Goal: Information Seeking & Learning: Learn about a topic

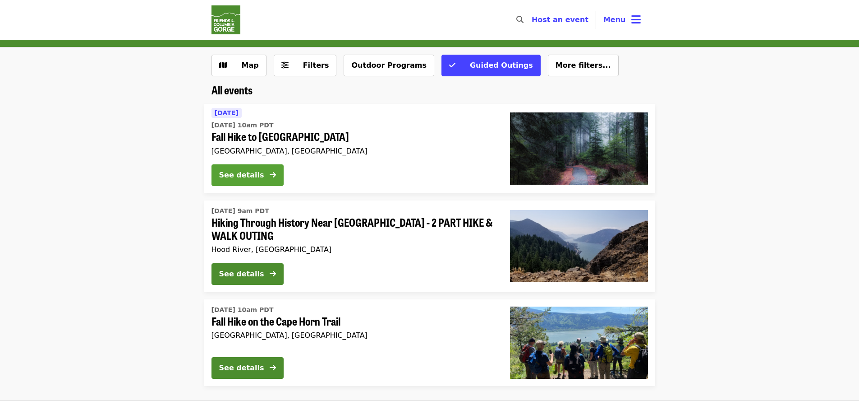
click at [273, 175] on icon "arrow-right icon" at bounding box center [273, 175] width 6 height 9
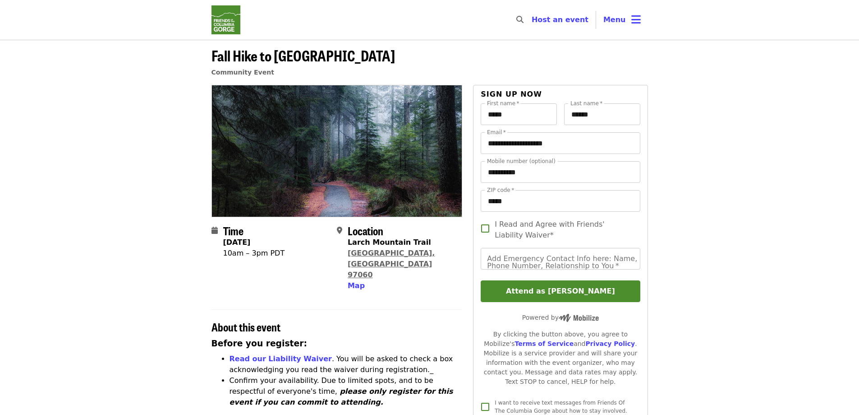
click at [375, 255] on link "[GEOGRAPHIC_DATA], [GEOGRAPHIC_DATA] 97060" at bounding box center [392, 264] width 88 height 30
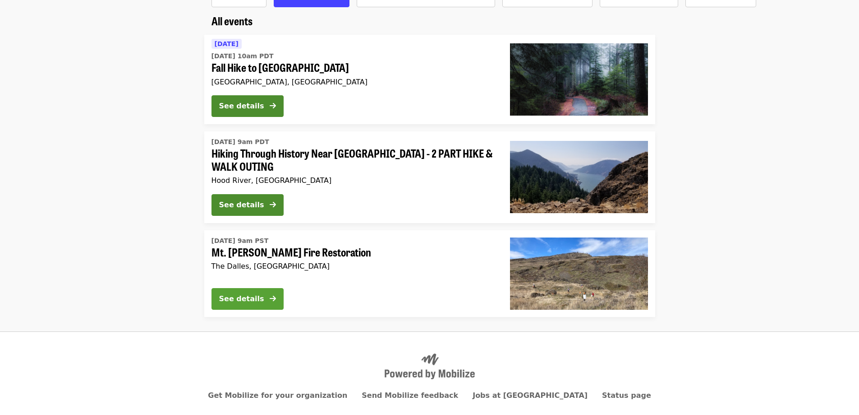
scroll to position [90, 0]
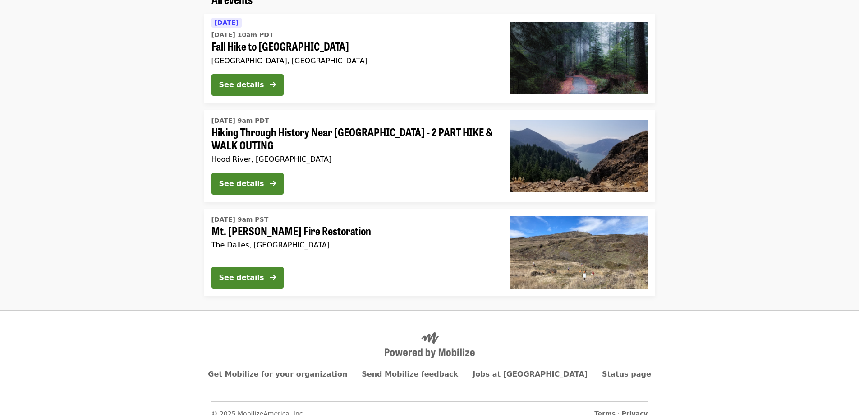
click at [104, 76] on li "Tomorrow Sun, Oct 12 @ 10am PDT Fall Hike to Larch Mountain Crater Troutdale, O…" at bounding box center [429, 58] width 859 height 89
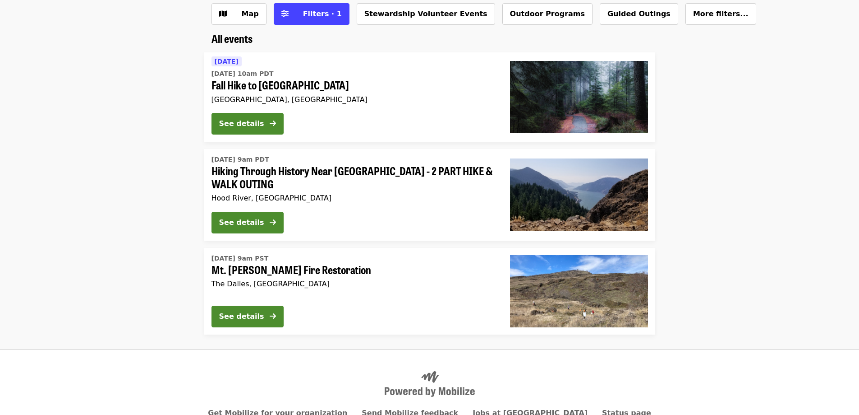
scroll to position [0, 0]
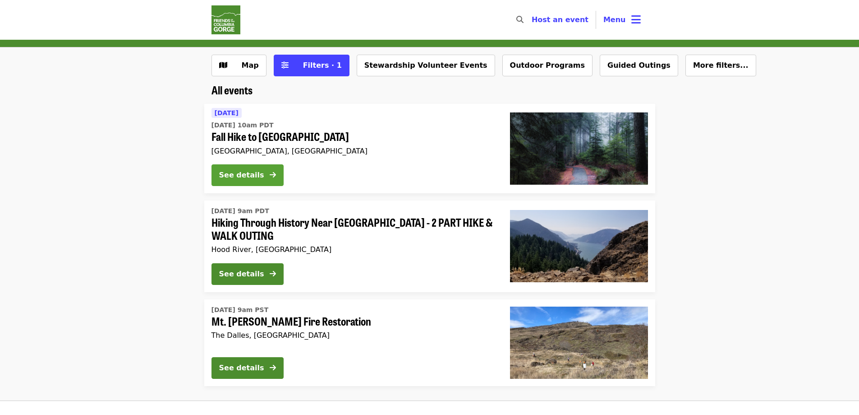
click at [277, 175] on button "See details" at bounding box center [248, 175] width 72 height 22
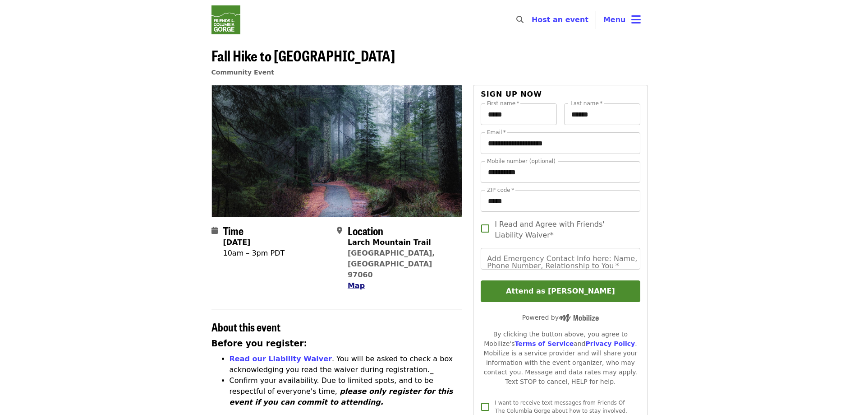
click at [356, 281] on span "Map" at bounding box center [356, 285] width 17 height 9
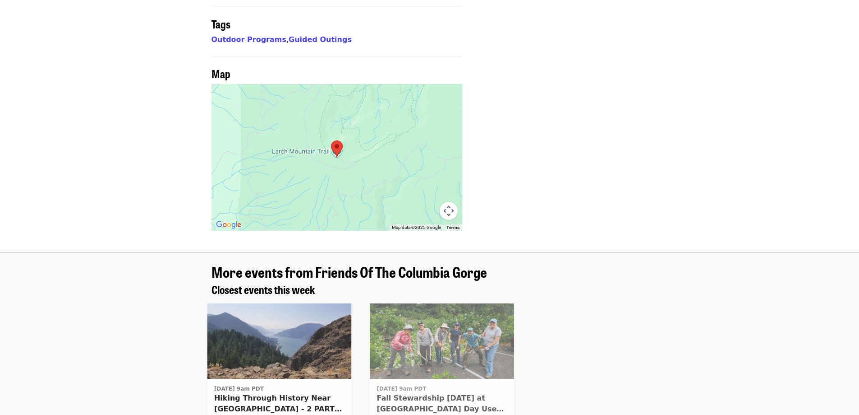
scroll to position [644, 0]
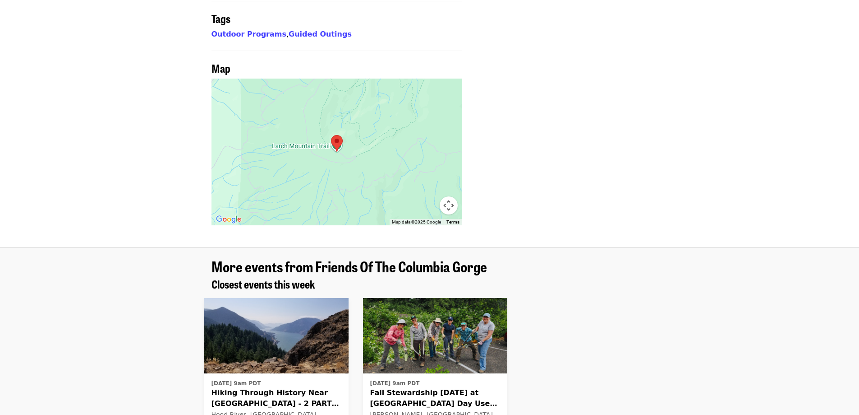
click at [334, 131] on img at bounding box center [336, 143] width 19 height 24
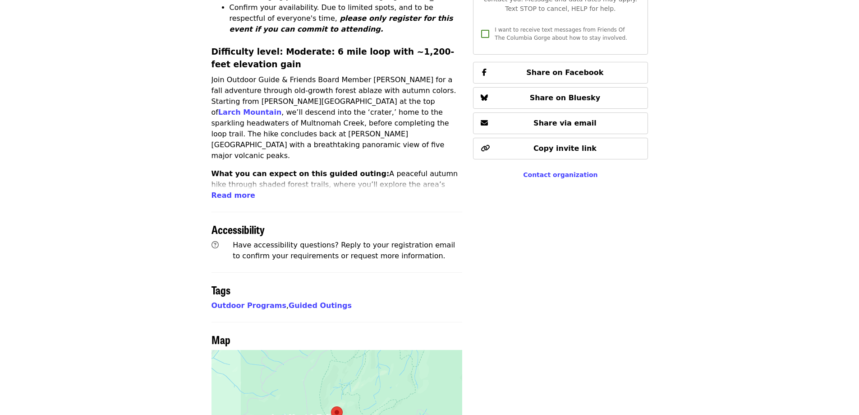
scroll to position [373, 0]
click at [240, 190] on span "Read more" at bounding box center [234, 194] width 44 height 9
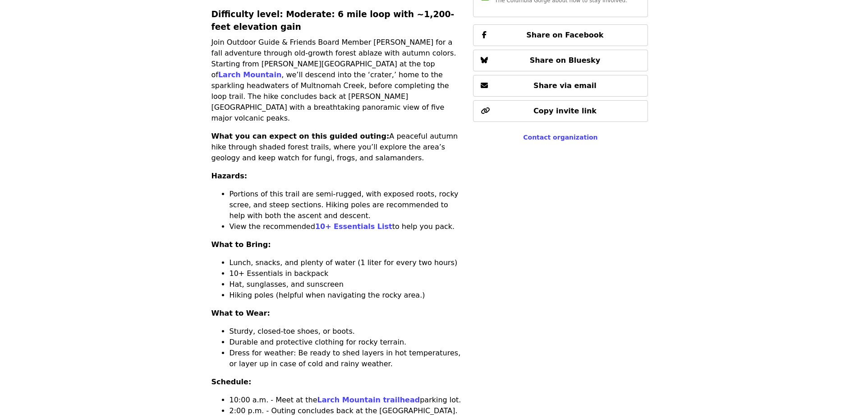
scroll to position [463, 0]
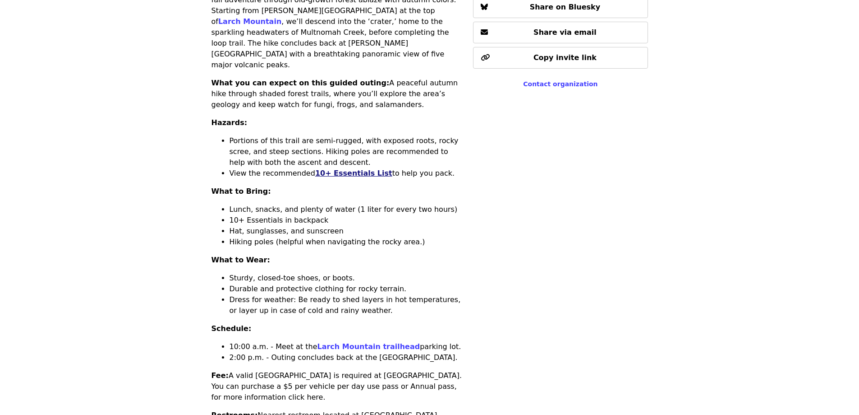
click at [327, 169] on link "10+ Essentials List" at bounding box center [353, 173] width 77 height 9
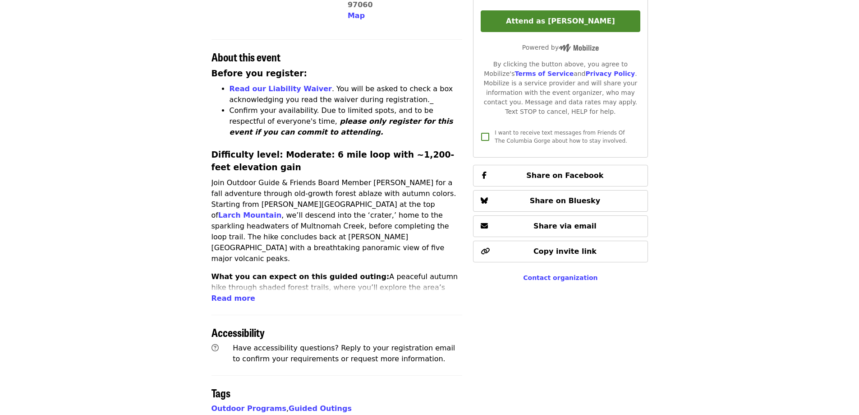
scroll to position [269, 0]
click at [231, 294] on span "Read more" at bounding box center [234, 298] width 44 height 9
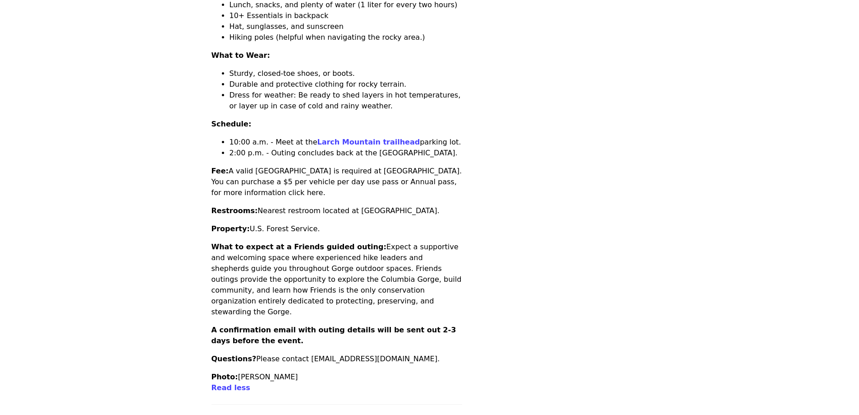
scroll to position [675, 0]
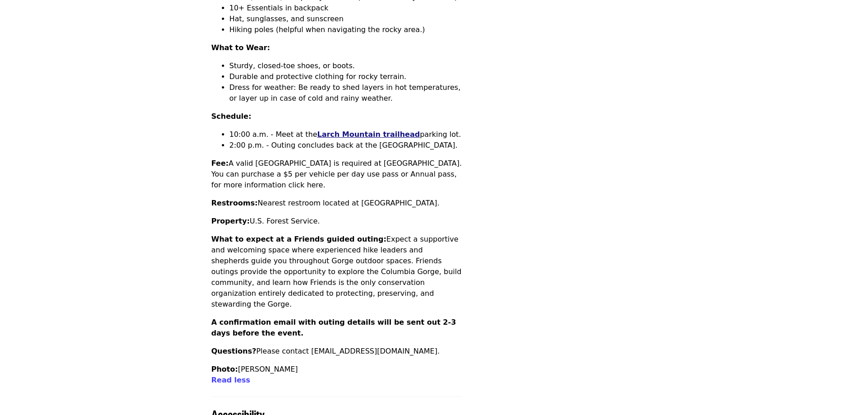
click at [317, 130] on link "Larch Mountain trailhead" at bounding box center [368, 134] width 103 height 9
